Goal: Task Accomplishment & Management: Use online tool/utility

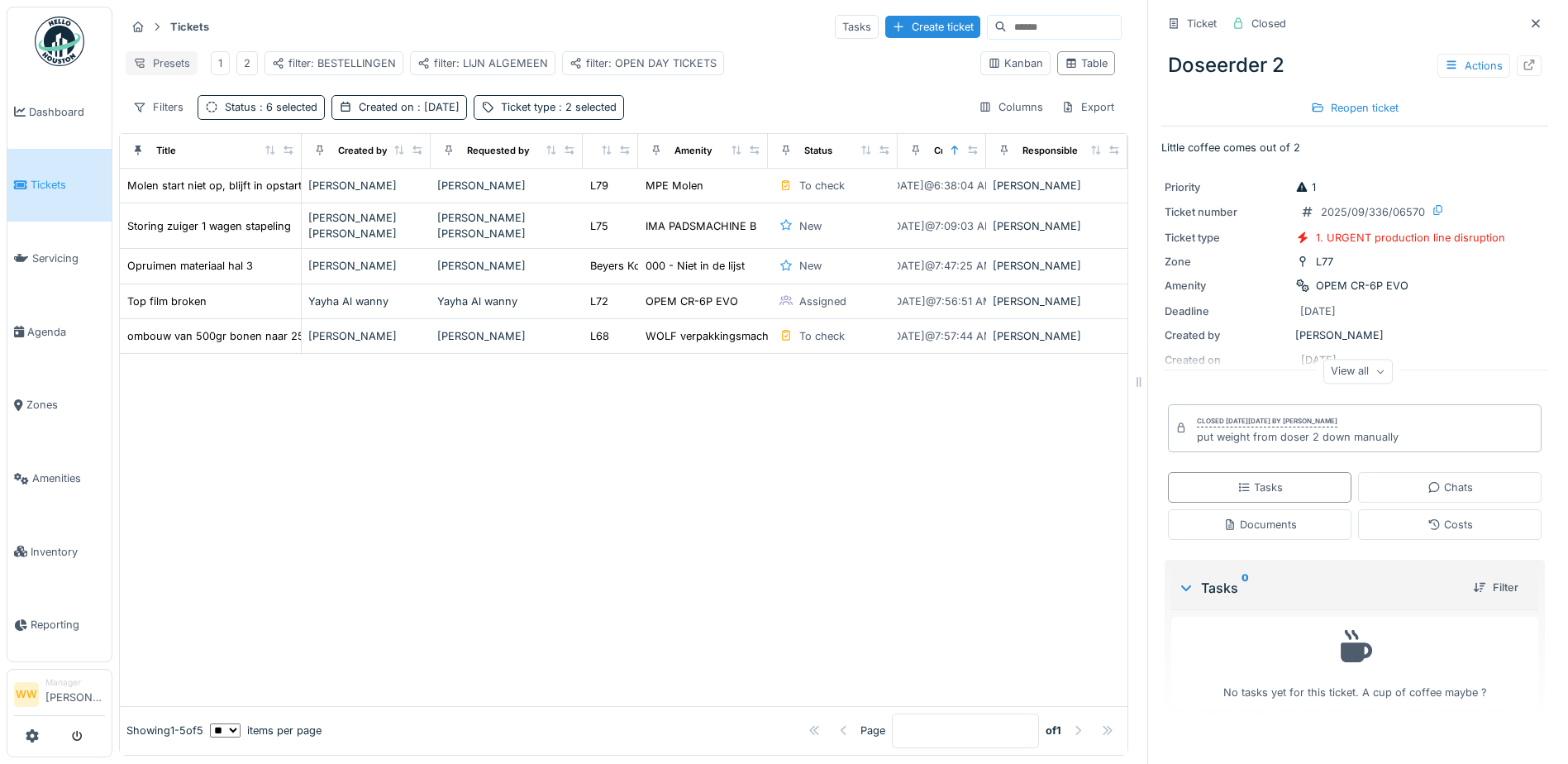
click at [171, 67] on div "Presets" at bounding box center [162, 63] width 72 height 24
click at [190, 96] on div "New view" at bounding box center [177, 99] width 95 height 25
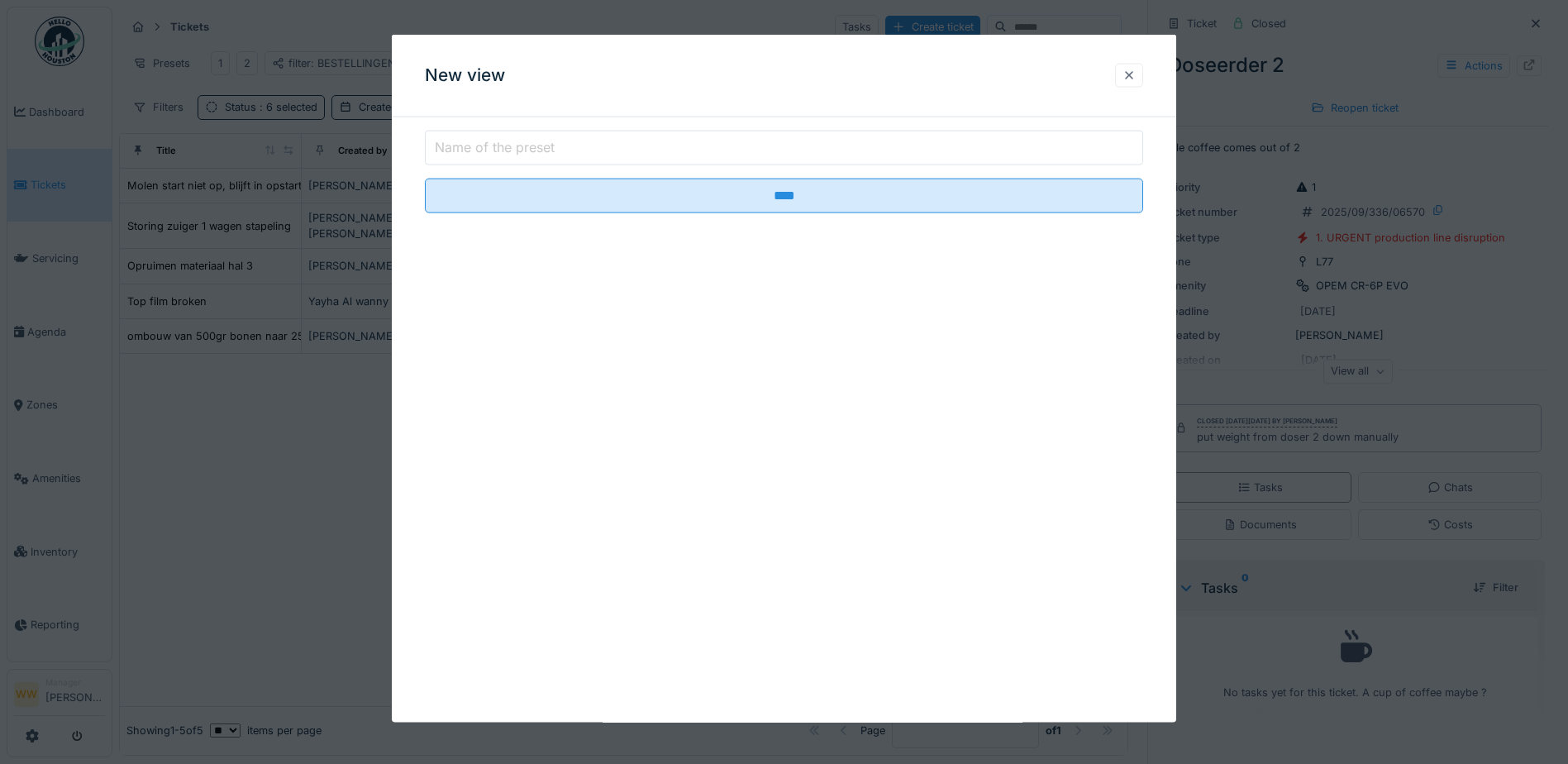
click at [1143, 74] on div at bounding box center [1129, 74] width 29 height 24
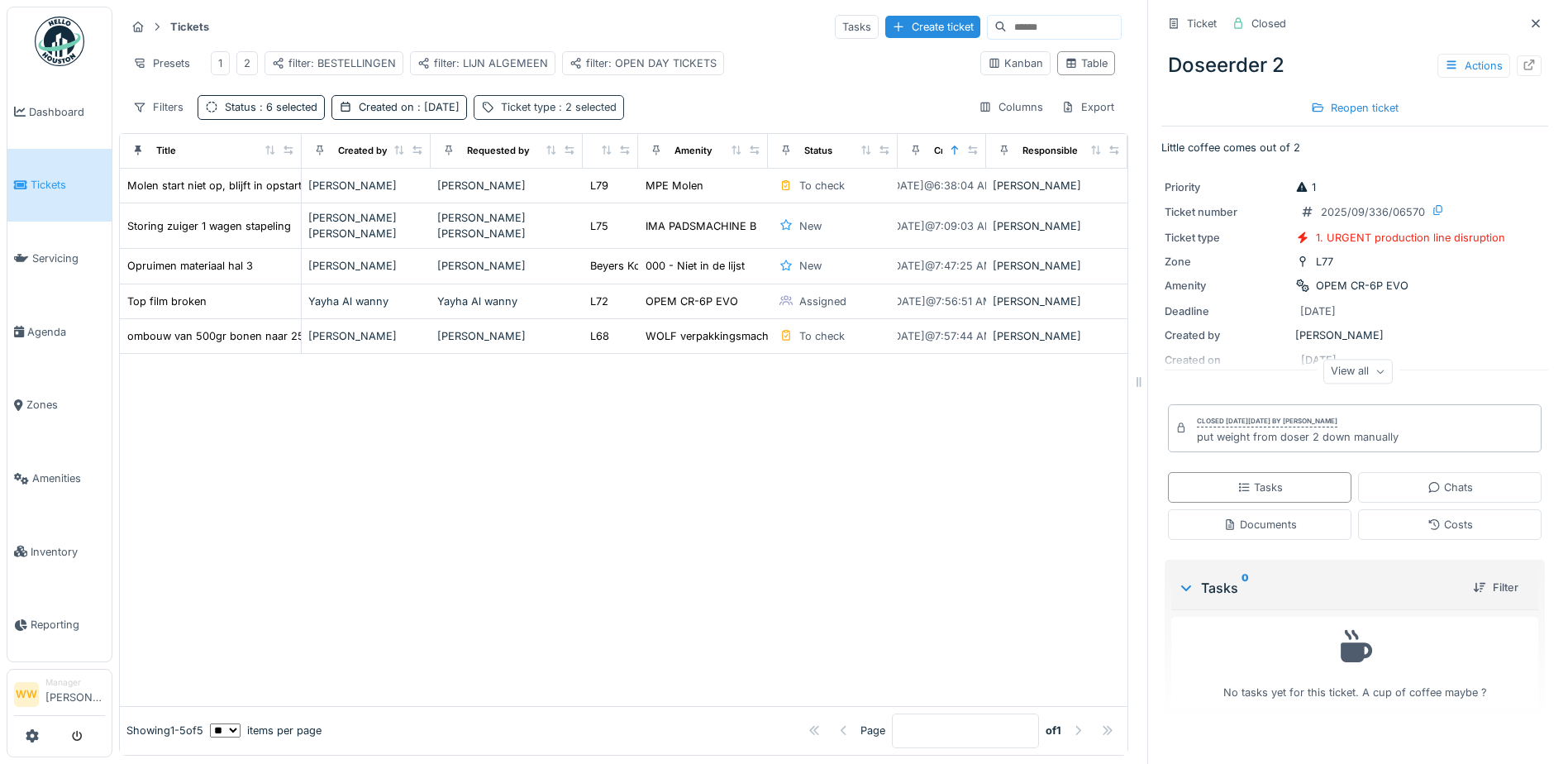
click at [523, 110] on div "Ticket type : 2 selected" at bounding box center [549, 107] width 151 height 24
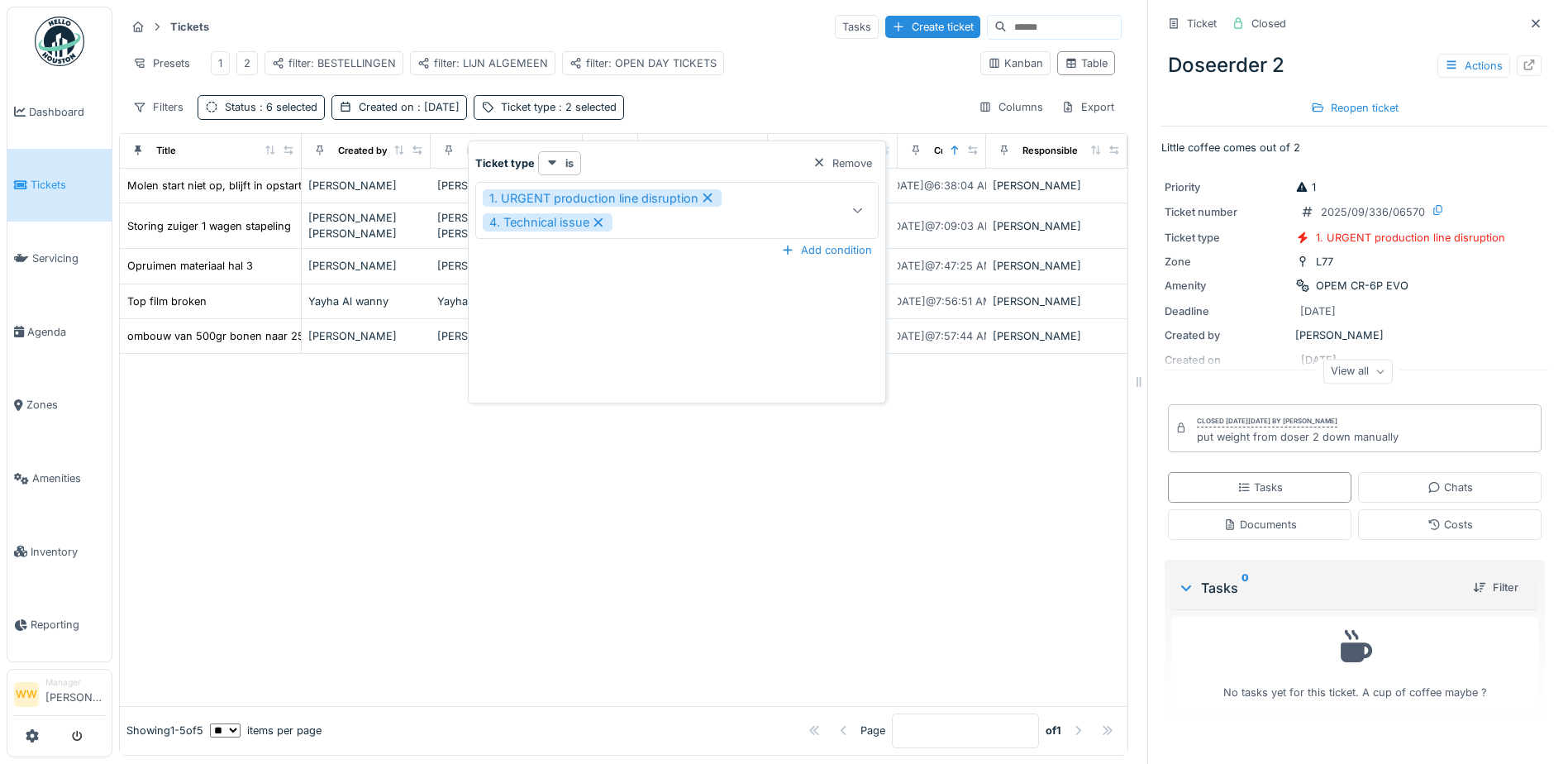
click at [646, 213] on div "1. URGENT production line disruption 4. Technical issue" at bounding box center [651, 211] width 337 height 42
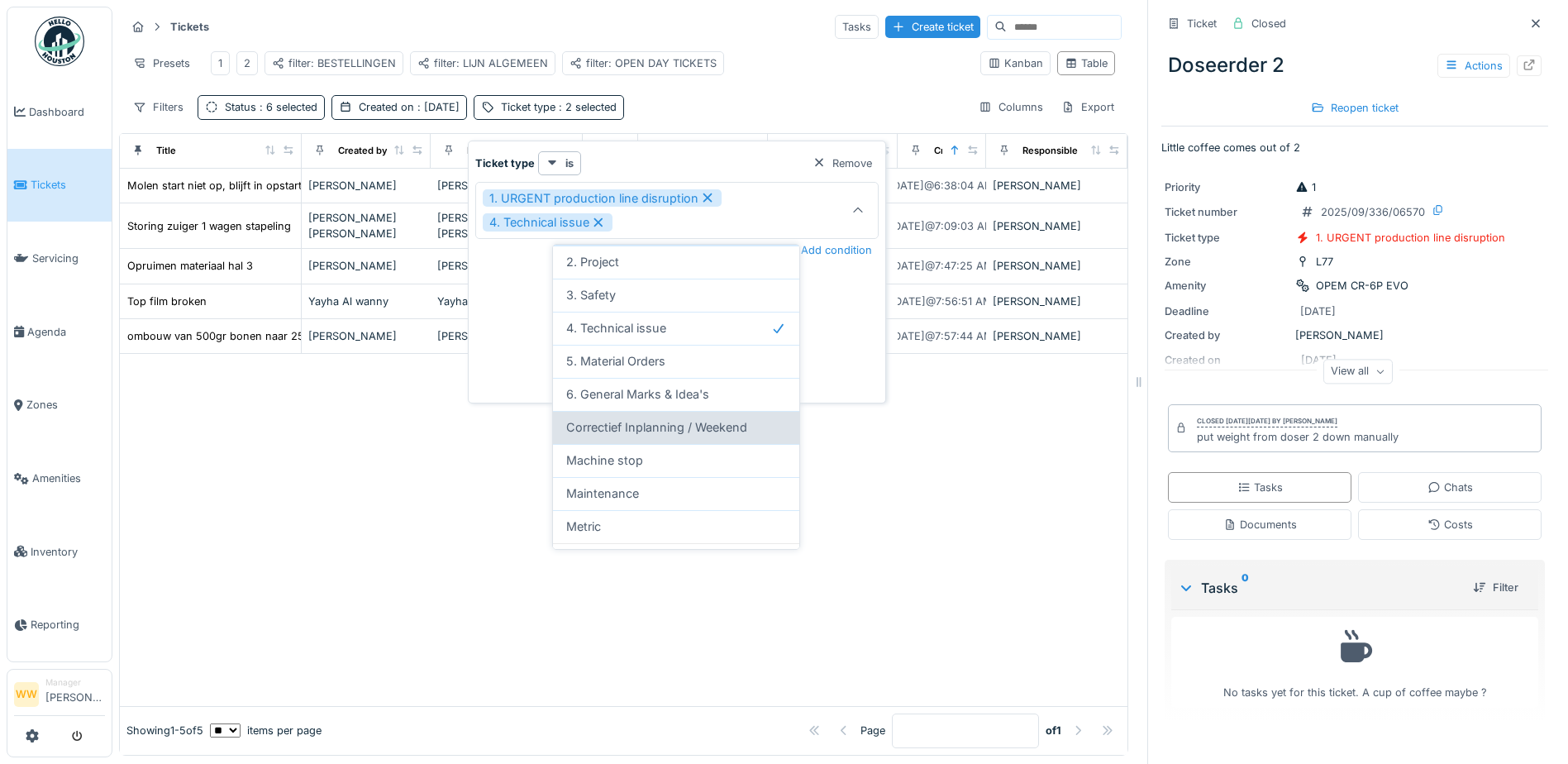
scroll to position [160, 0]
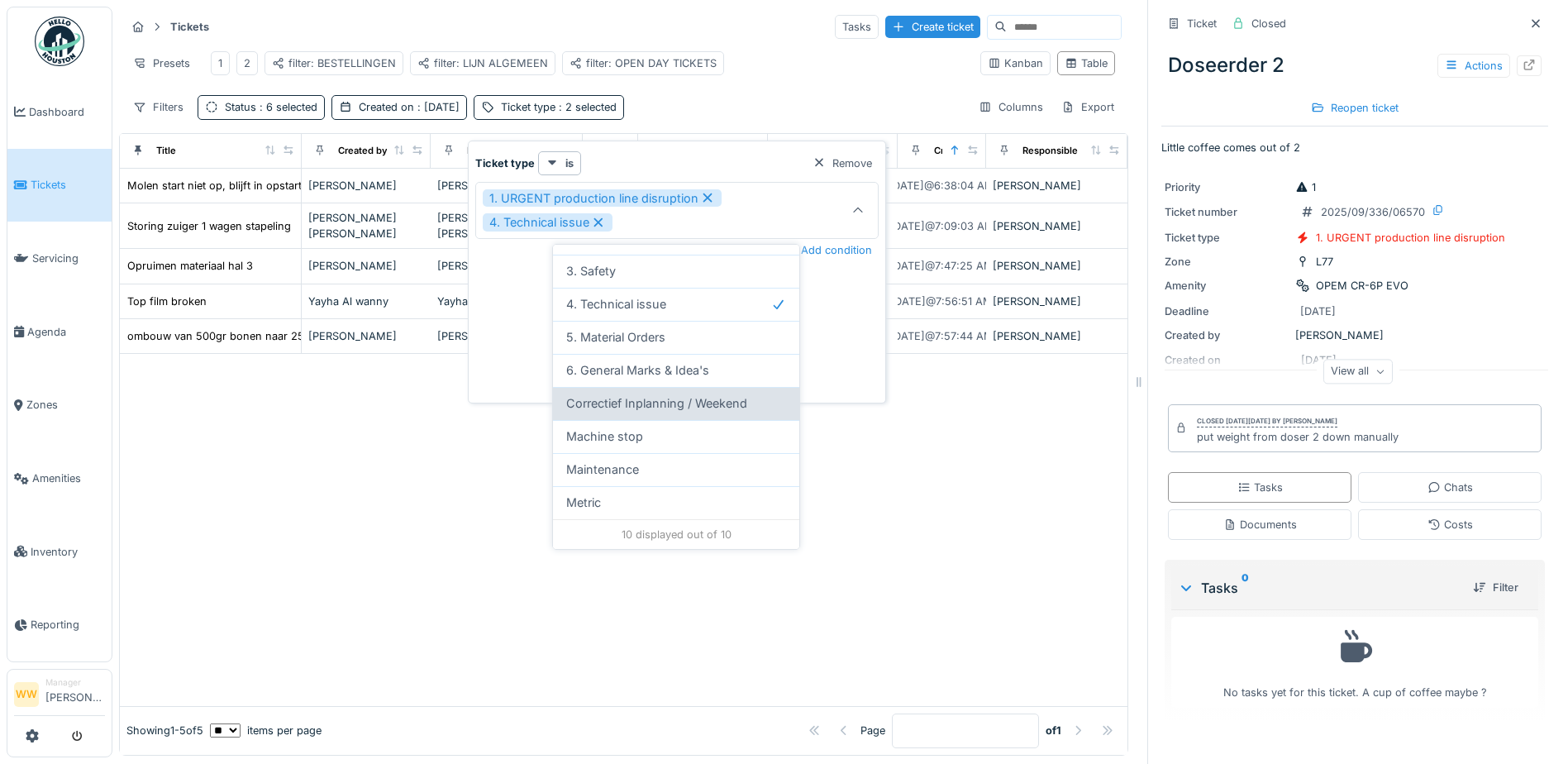
click at [652, 409] on span "Correctief Inplanning / Weekend" at bounding box center [657, 404] width 181 height 18
type input "**********"
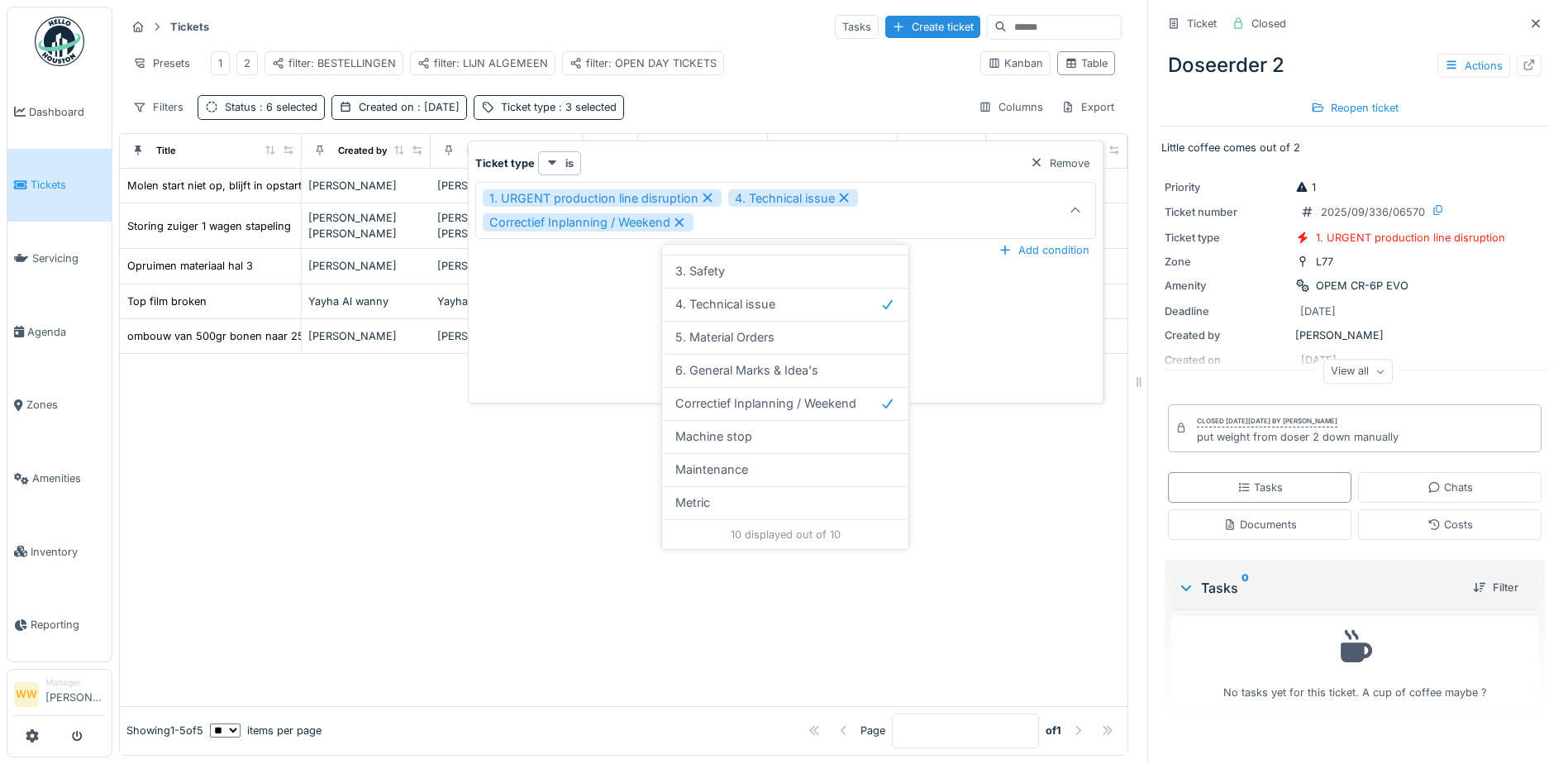
click at [618, 295] on div "**********" at bounding box center [785, 275] width 627 height 248
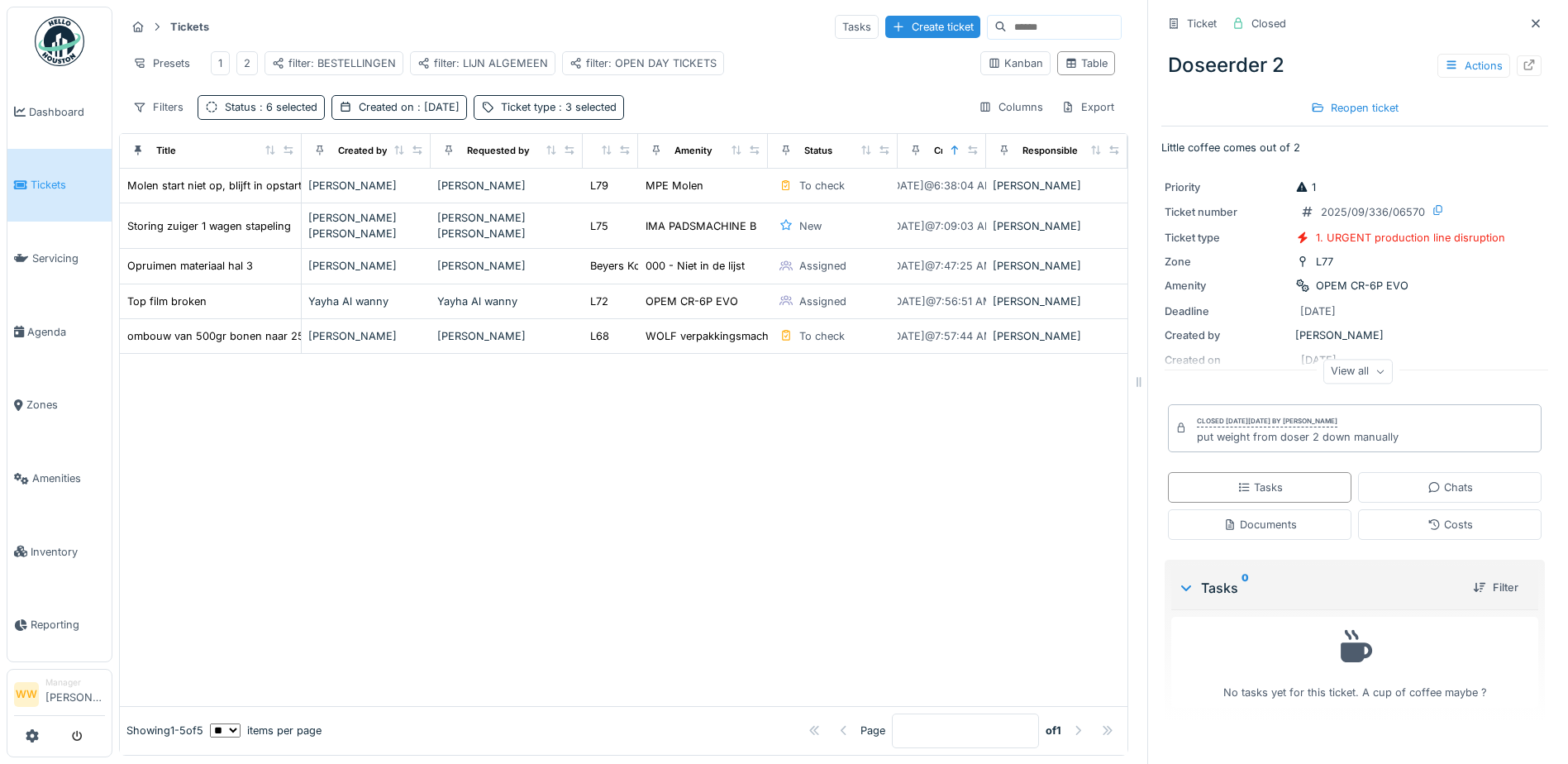
click at [723, 113] on div "Filters Status : 6 selected Created on : [DATE] Ticket type : 3 selected Column…" at bounding box center [624, 107] width 996 height 24
click at [441, 113] on span ": [DATE]" at bounding box center [436, 107] width 45 height 12
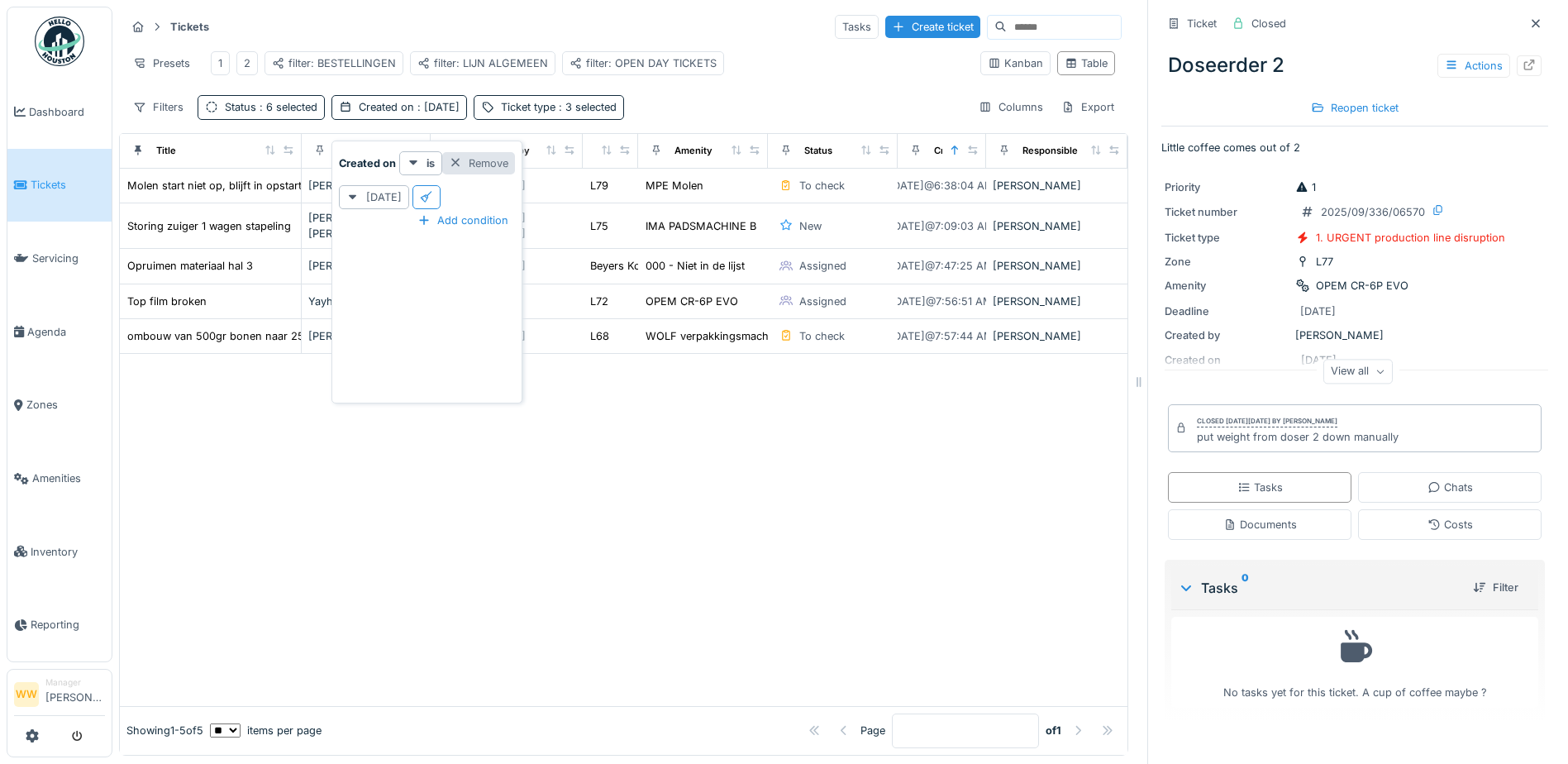
click at [480, 154] on div "Remove" at bounding box center [478, 163] width 73 height 22
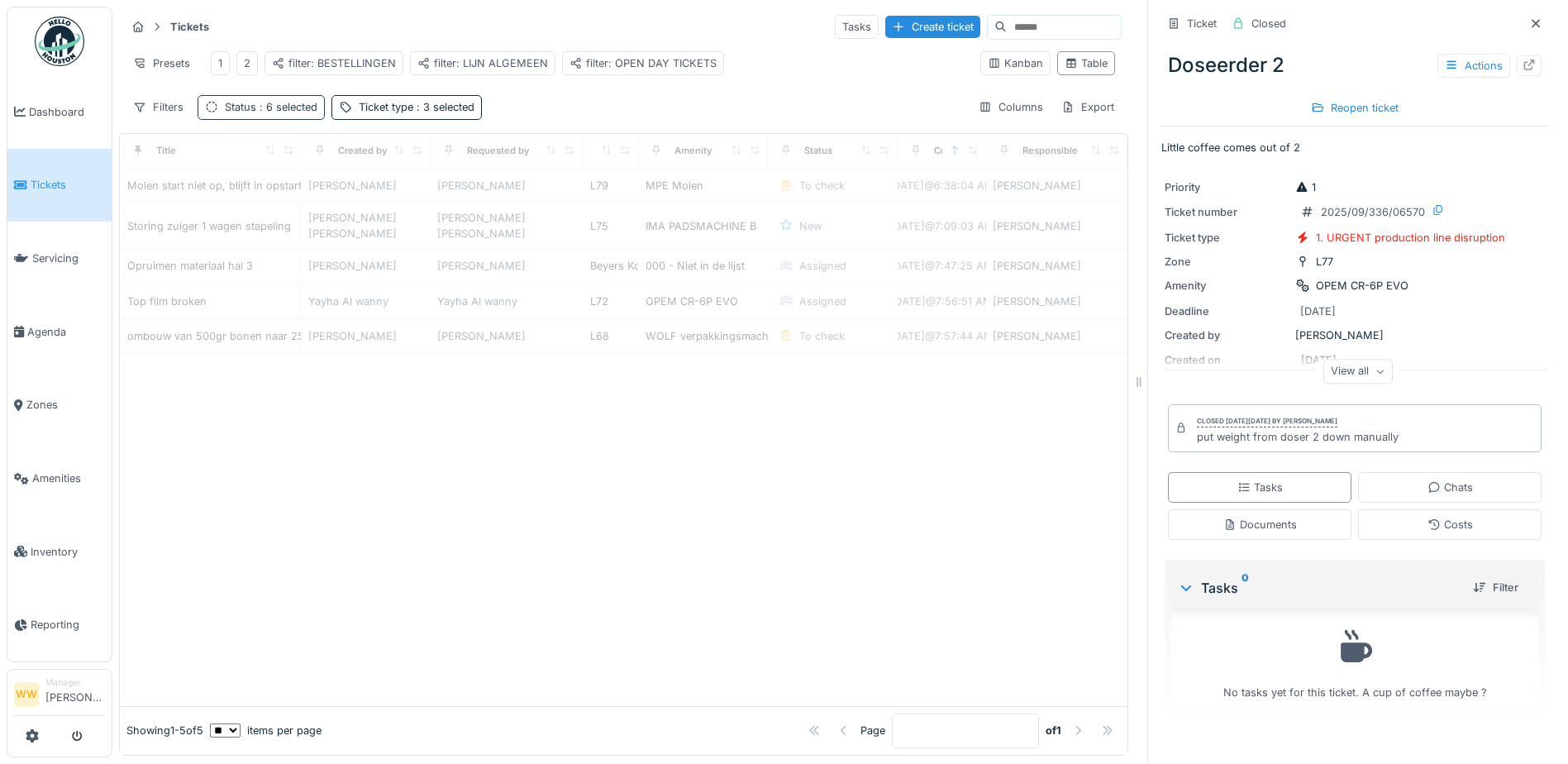
click at [275, 113] on span ": 6 selected" at bounding box center [287, 107] width 62 height 12
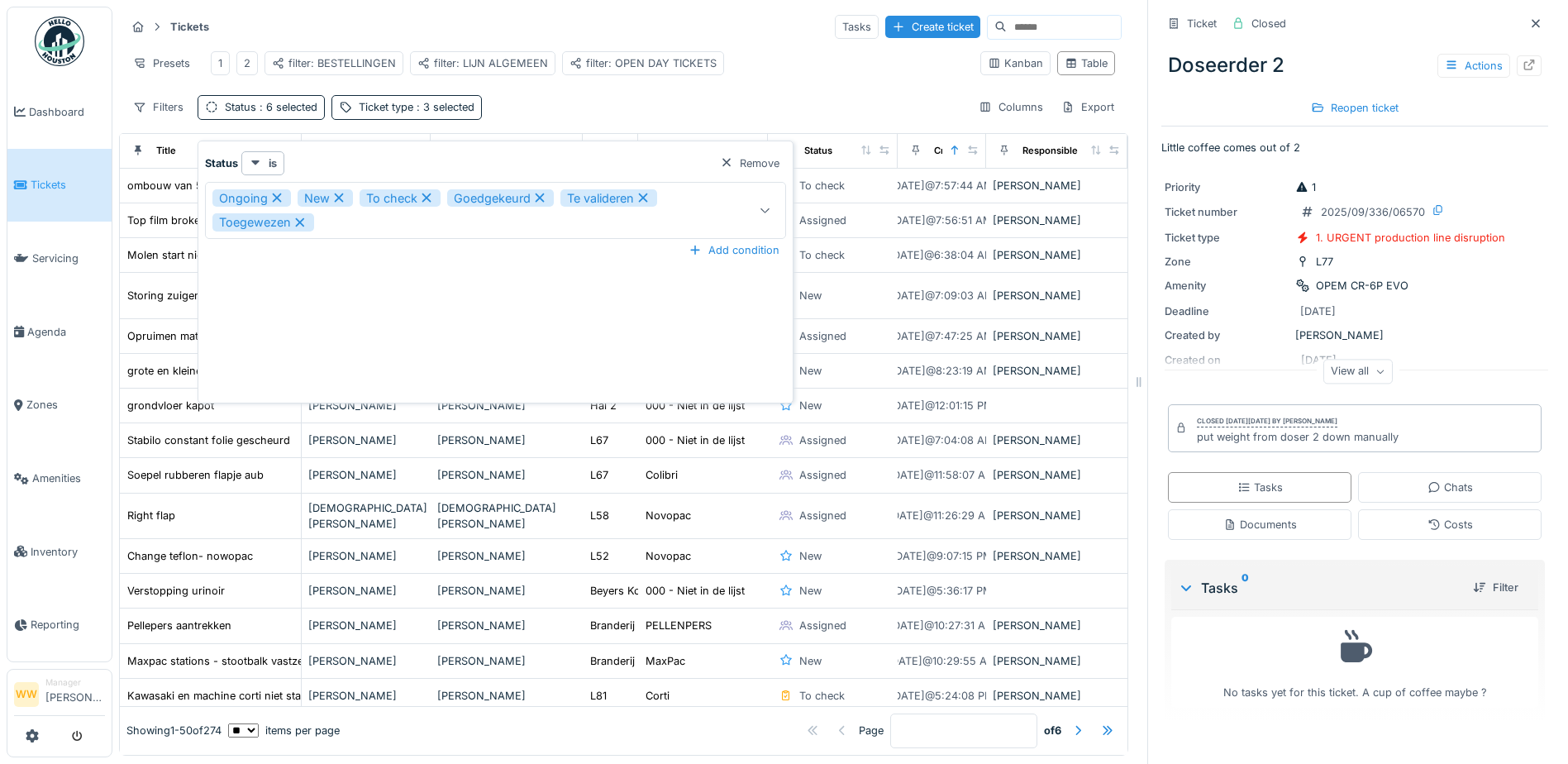
click at [544, 115] on div "Filters Status : 6 selected Ticket type : 3 selected Columns Export" at bounding box center [624, 107] width 996 height 24
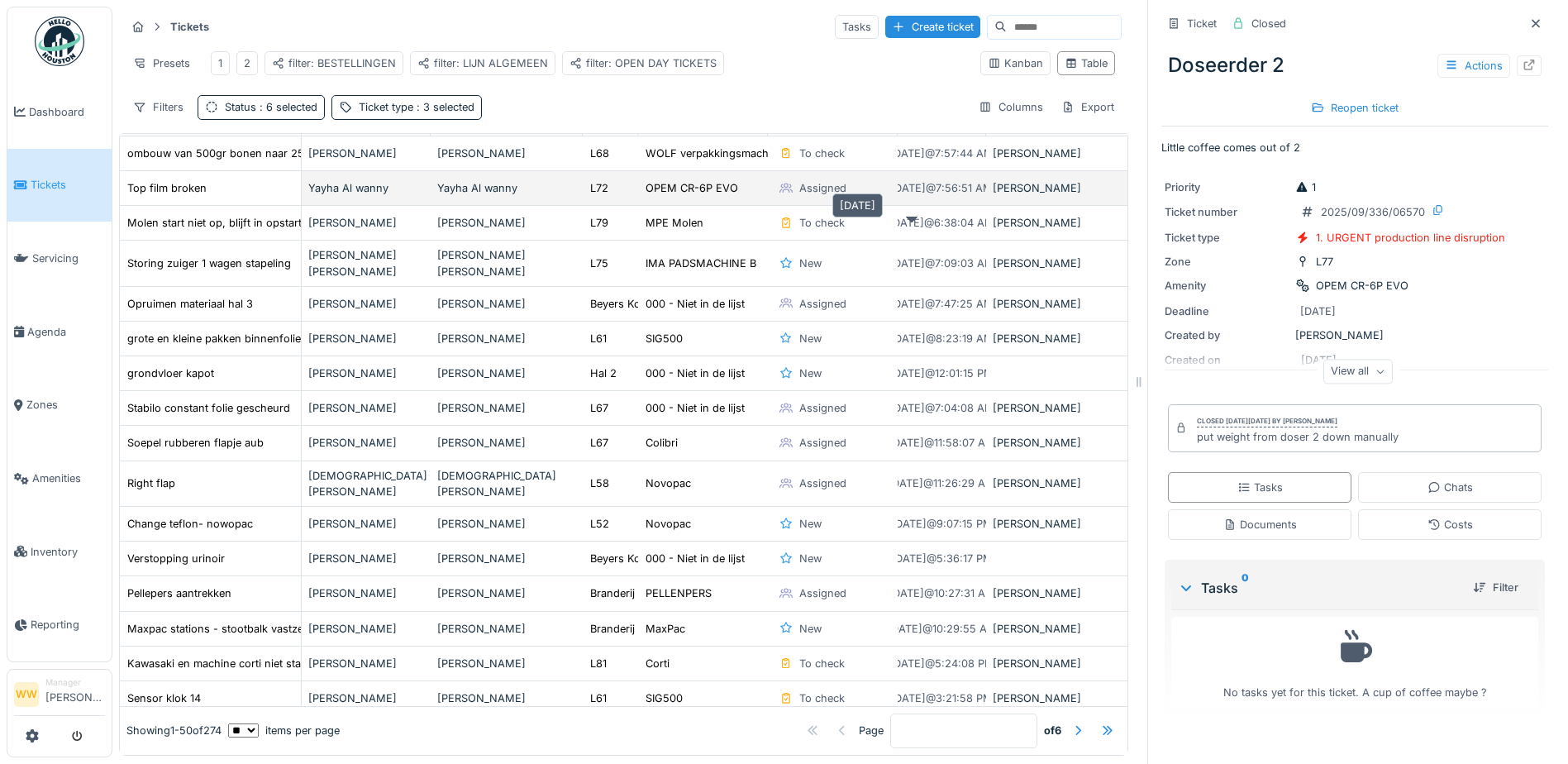
scroll to position [0, 0]
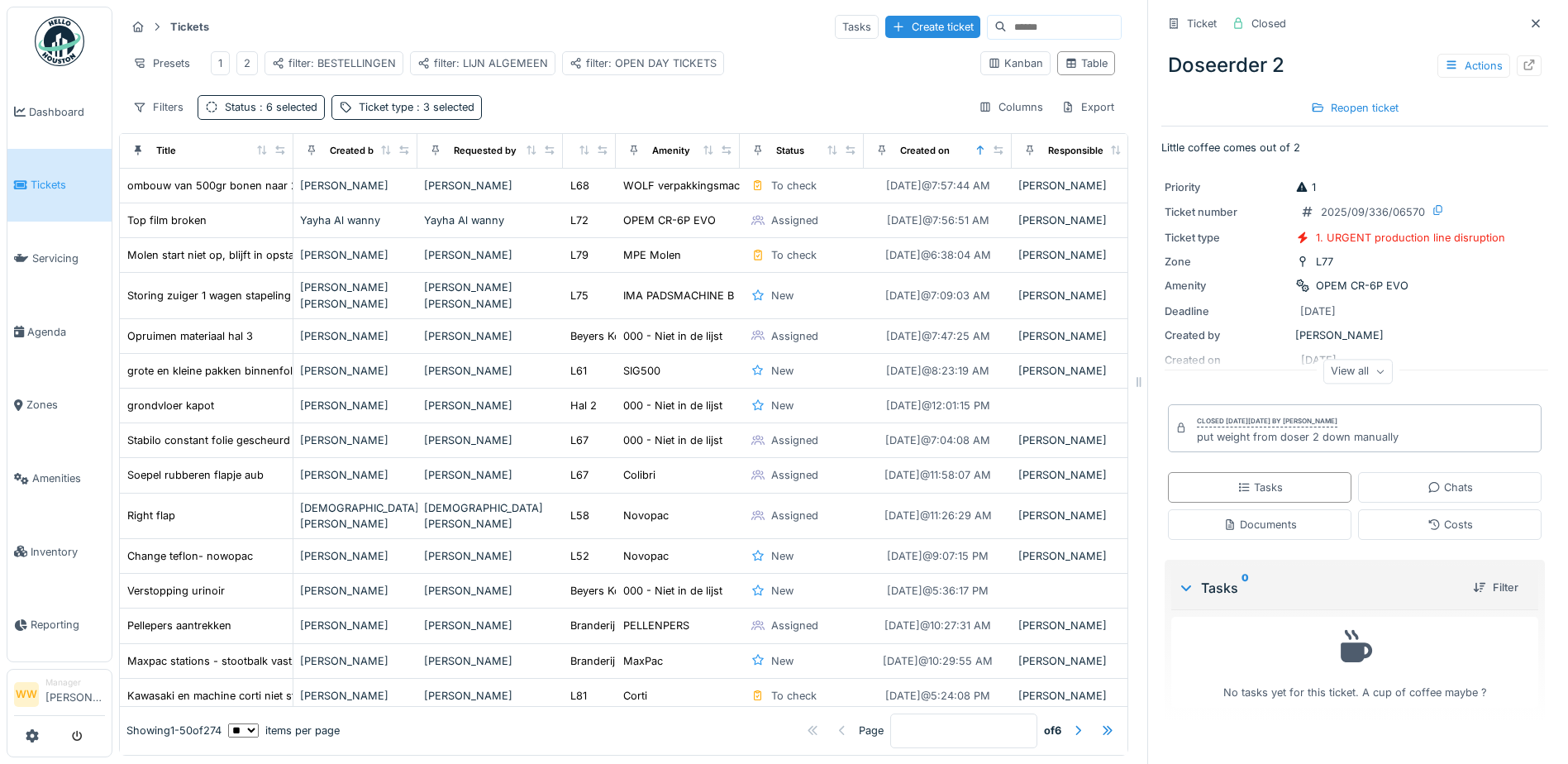
drag, startPoint x: 944, startPoint y: 157, endPoint x: 1007, endPoint y: 155, distance: 63.0
click at [1007, 155] on th "Created on" at bounding box center [937, 152] width 148 height 35
